Goal: Check status: Check status

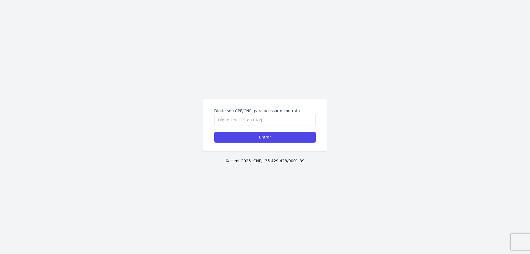
click at [243, 79] on div "Digite seu CPF/CNPJ para acessar o contrato Entrar © Hent 2025. CNPJ: 35.429.42…" at bounding box center [265, 127] width 530 height 254
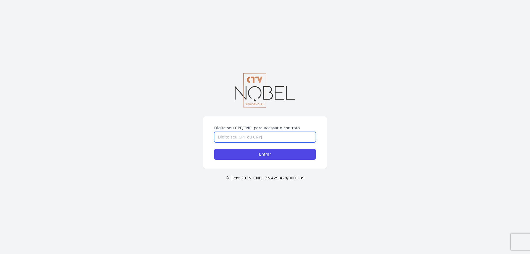
drag, startPoint x: 273, startPoint y: 134, endPoint x: 269, endPoint y: 141, distance: 7.7
click at [273, 134] on input "Digite seu CPF/CNPJ para acessar o contrato" at bounding box center [265, 137] width 102 height 10
paste input "10.587.192/0001-38"
type input "10.587.192/0001-38"
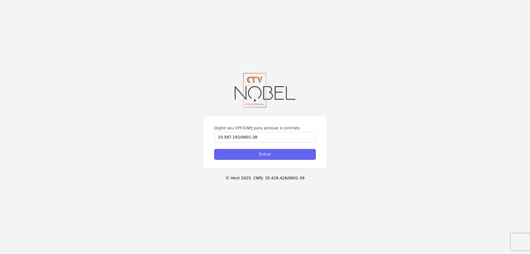
click at [243, 157] on input "Entrar" at bounding box center [265, 154] width 102 height 11
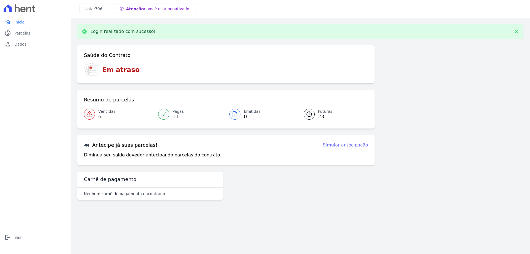
click at [102, 112] on span "Vencidas" at bounding box center [106, 111] width 17 height 6
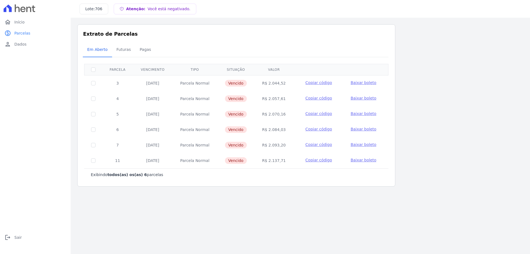
click at [359, 83] on span "Baixar boleto" at bounding box center [363, 82] width 26 height 4
